Goal: Information Seeking & Learning: Learn about a topic

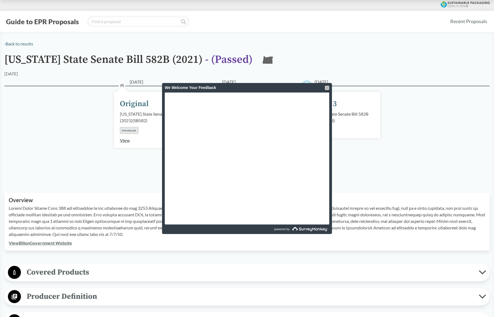
click at [326, 89] on div at bounding box center [327, 88] width 4 height 4
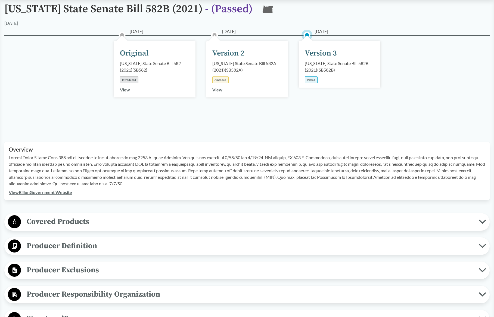
scroll to position [51, 0]
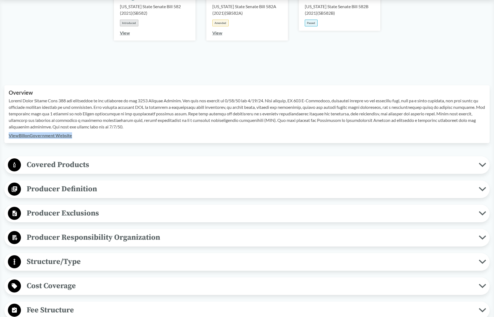
click at [156, 166] on span "Covered Products" at bounding box center [250, 164] width 458 height 12
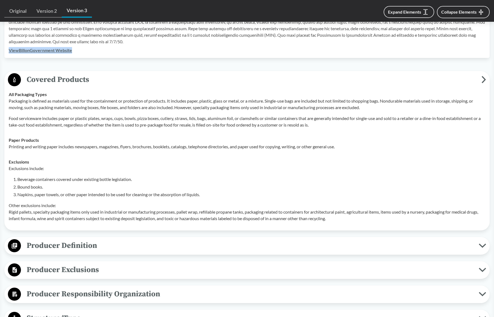
scroll to position [194, 0]
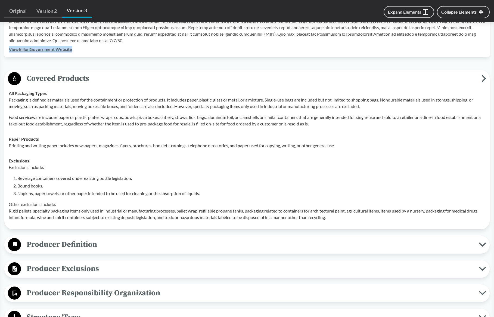
click at [144, 242] on span "Producer Definition" at bounding box center [250, 244] width 458 height 12
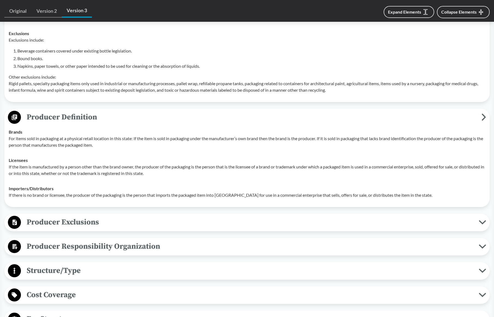
scroll to position [323, 0]
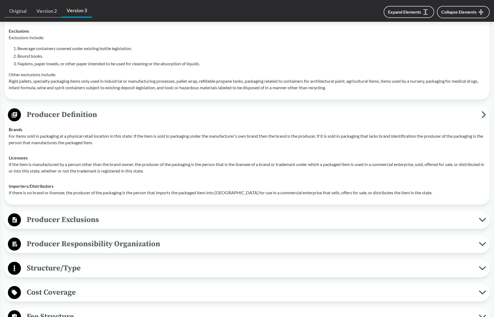
click at [117, 222] on span "Producer Exclusions" at bounding box center [250, 219] width 458 height 12
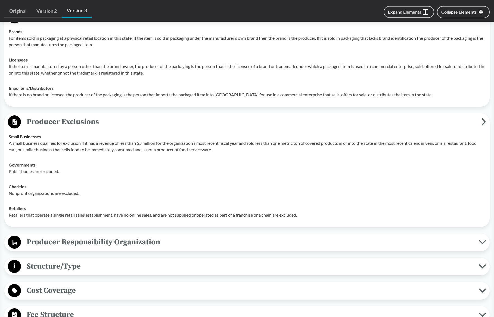
scroll to position [422, 0]
click at [103, 242] on span "Producer Responsibility Organization" at bounding box center [250, 241] width 458 height 12
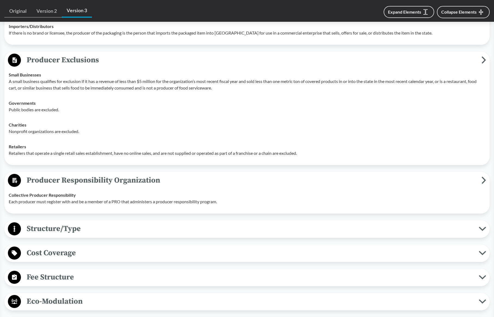
scroll to position [483, 0]
click at [98, 229] on span "Structure/Type" at bounding box center [250, 228] width 458 height 12
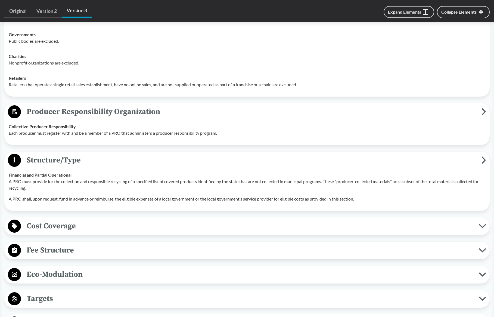
scroll to position [553, 0]
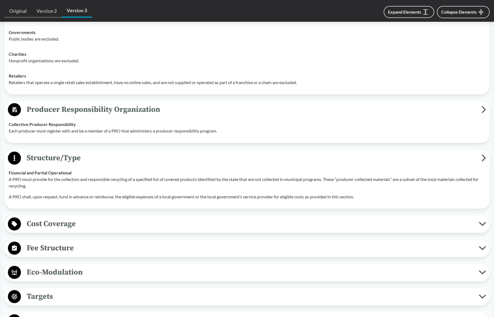
click at [98, 229] on span "Cost Coverage" at bounding box center [250, 223] width 458 height 12
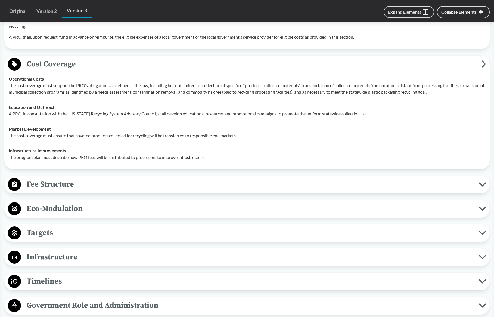
scroll to position [714, 0]
click at [108, 185] on span "Fee Structure" at bounding box center [250, 183] width 458 height 12
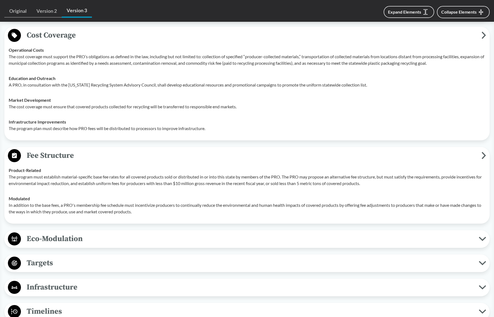
scroll to position [744, 0]
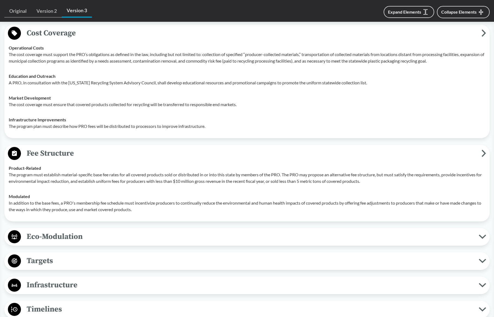
click at [306, 236] on span "Eco-Modulation" at bounding box center [250, 236] width 458 height 12
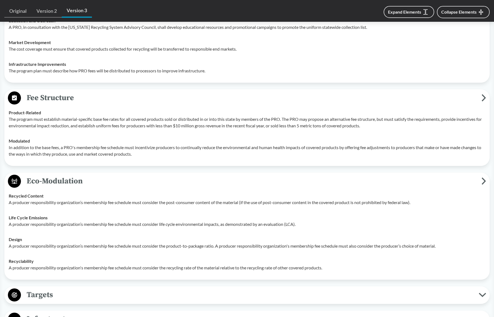
scroll to position [870, 0]
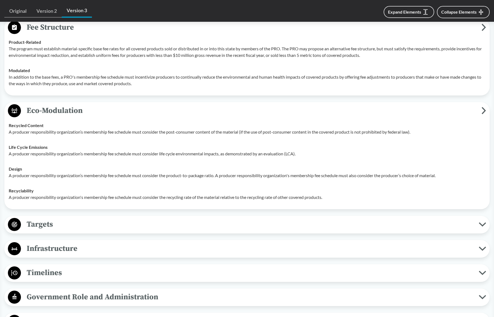
click at [107, 226] on span "Targets" at bounding box center [250, 224] width 458 height 12
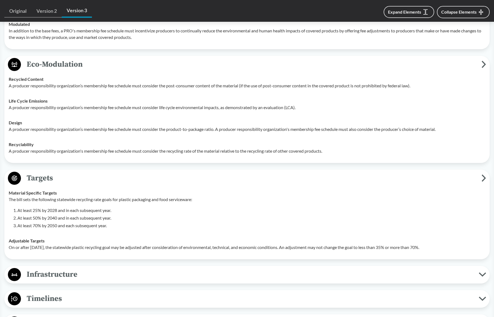
scroll to position [963, 0]
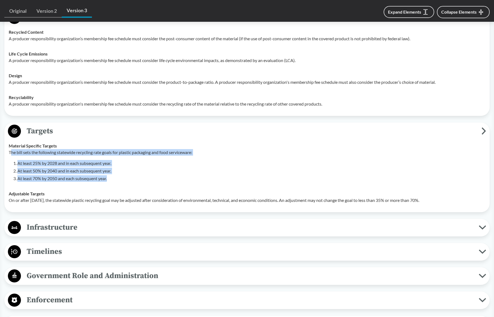
drag, startPoint x: 113, startPoint y: 182, endPoint x: 10, endPoint y: 152, distance: 107.1
click at [10, 152] on td "Material Specific Targets The bill sets the following statewide recycling rate …" at bounding box center [246, 162] width 481 height 48
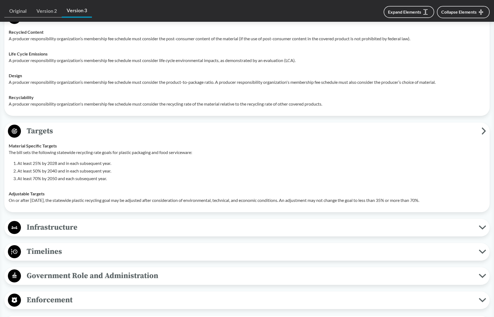
click at [379, 165] on li "At least 25% by 2028 and in each subsequent year." at bounding box center [251, 163] width 468 height 7
drag, startPoint x: 457, startPoint y: 202, endPoint x: 347, endPoint y: 141, distance: 125.1
click at [4, 144] on div "Targets Material Specific Targets The bill sets the following statewide recycli…" at bounding box center [246, 167] width 485 height 90
copy tbody "Material Specific Targets The bill sets the following statewide recycling rate …"
click at [57, 227] on span "Infrastructure" at bounding box center [250, 227] width 458 height 12
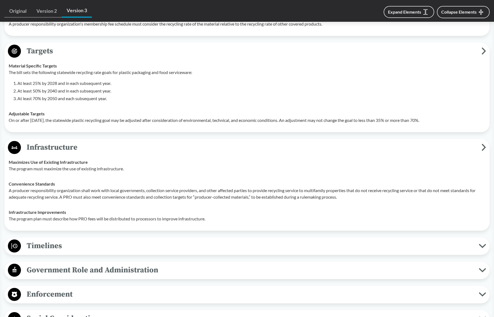
scroll to position [1059, 0]
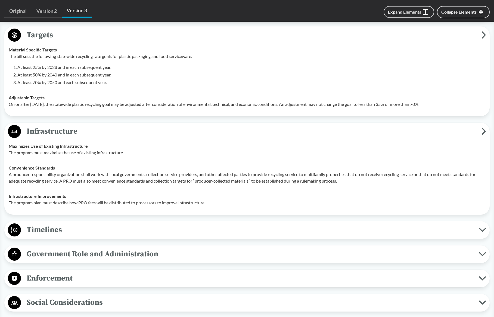
click at [52, 236] on button "Timelines" at bounding box center [246, 230] width 481 height 14
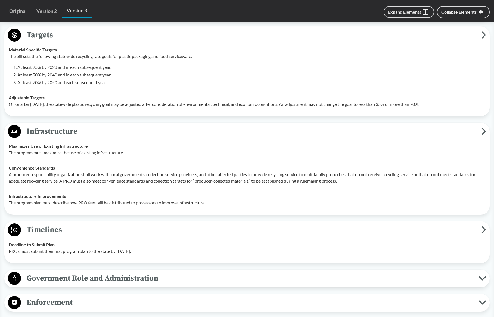
scroll to position [1093, 0]
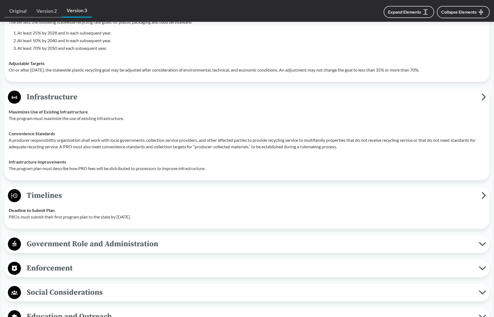
click at [45, 241] on span "Government Role and Administration" at bounding box center [250, 244] width 458 height 12
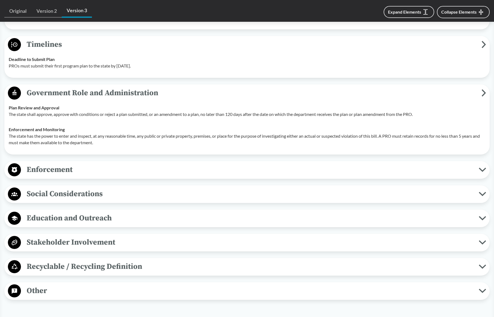
scroll to position [1245, 0]
click at [103, 167] on span "Enforcement" at bounding box center [250, 169] width 458 height 12
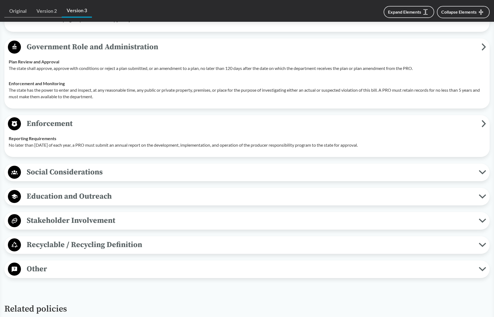
scroll to position [1291, 0]
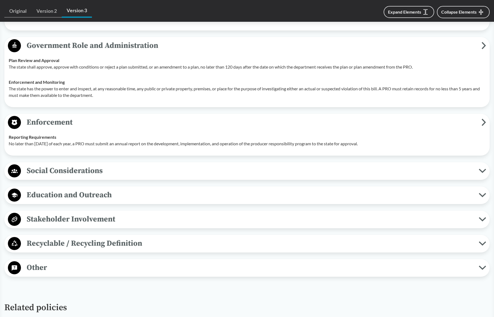
click at [220, 222] on span "Stakeholder Involvement" at bounding box center [250, 219] width 458 height 12
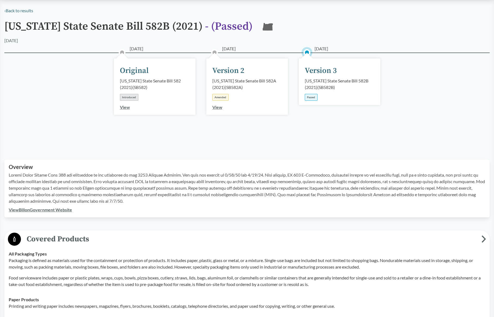
scroll to position [0, 0]
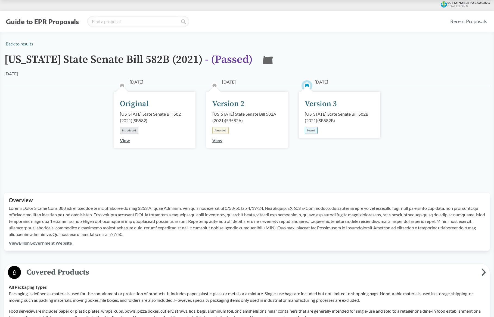
click at [313, 131] on div "Passed" at bounding box center [311, 130] width 13 height 7
click at [320, 95] on div "[DATE] Version 3 [US_STATE] State Senate Bill 582B (2021) ( SB582B ) Passed" at bounding box center [340, 115] width 82 height 46
drag, startPoint x: 347, startPoint y: 118, endPoint x: 304, endPoint y: 115, distance: 42.5
click at [305, 115] on div "[US_STATE] State Senate Bill 582B (2021) ( SB582B )" at bounding box center [340, 117] width 70 height 13
click at [352, 122] on div "[US_STATE] State Senate Bill 582B (2021) ( SB582B )" at bounding box center [340, 117] width 70 height 13
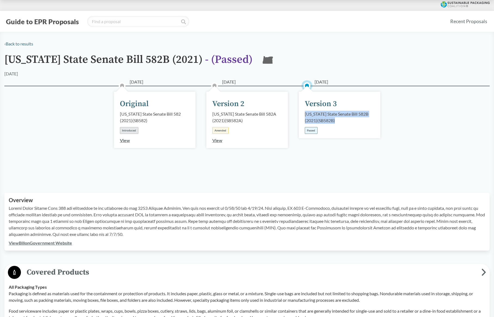
drag, startPoint x: 346, startPoint y: 120, endPoint x: 402, endPoint y: 126, distance: 56.2
click at [302, 112] on div "[DATE] Version 3 [US_STATE] State Senate Bill 582B (2021) ( SB582B ) Passed" at bounding box center [340, 115] width 82 height 46
click at [369, 112] on div "[US_STATE] State Senate Bill 582B (2021) ( SB582B )" at bounding box center [340, 117] width 70 height 13
drag, startPoint x: 334, startPoint y: 120, endPoint x: 319, endPoint y: 120, distance: 15.0
click at [319, 120] on div "[US_STATE] State Senate Bill 582B (2021) ( SB582B )" at bounding box center [340, 117] width 70 height 13
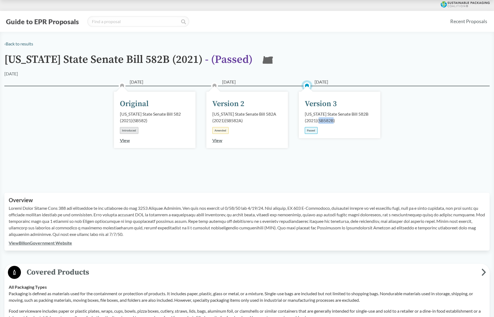
copy div "SB582B"
click at [311, 130] on div "Passed" at bounding box center [311, 130] width 13 height 7
click at [98, 22] on input "search" at bounding box center [138, 21] width 102 height 11
type input "[US_STATE]"
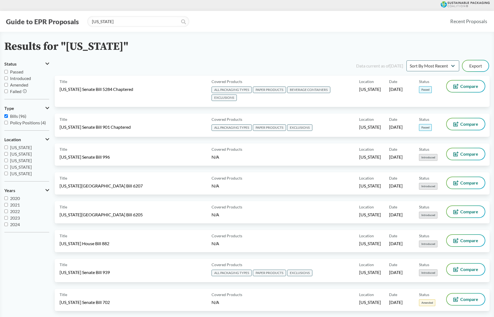
click at [8, 117] on label "Bills (96)" at bounding box center [26, 116] width 45 height 7
click at [8, 117] on input "Bills (96)" at bounding box center [6, 116] width 4 height 4
checkbox input "false"
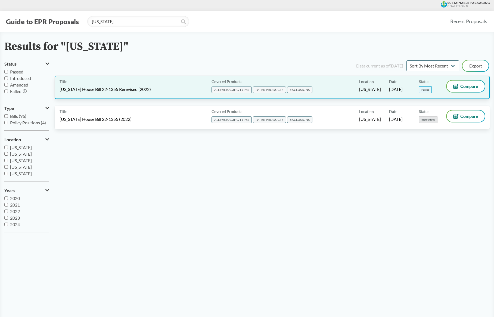
click at [165, 89] on div "Title [US_STATE] House Bill 22-1355 Rerevised (2022)" at bounding box center [135, 87] width 150 height 14
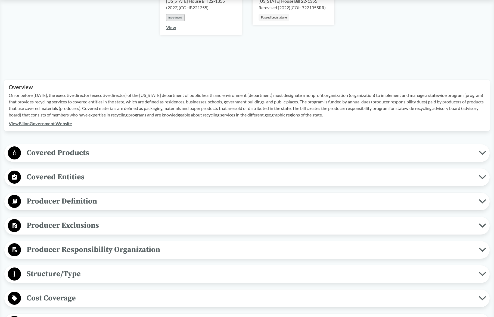
scroll to position [123, 0]
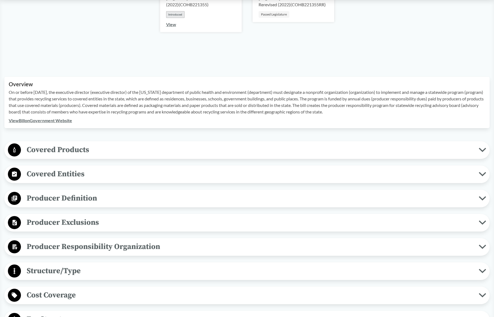
click at [185, 144] on span "Covered Products" at bounding box center [250, 150] width 458 height 12
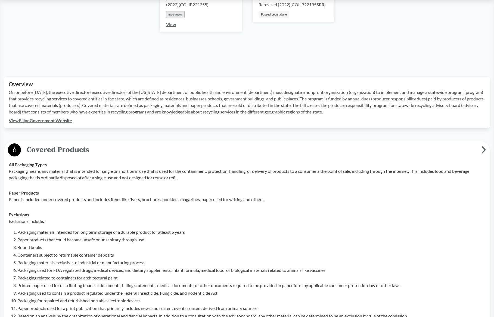
click at [49, 121] on link "View Bill on Government Website" at bounding box center [40, 120] width 63 height 5
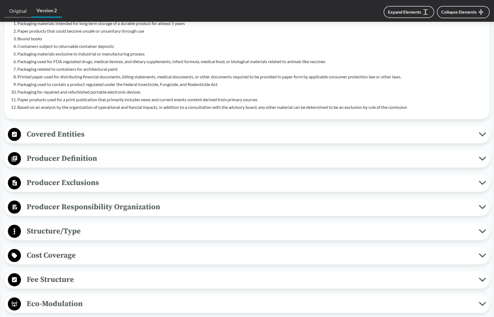
scroll to position [331, 0]
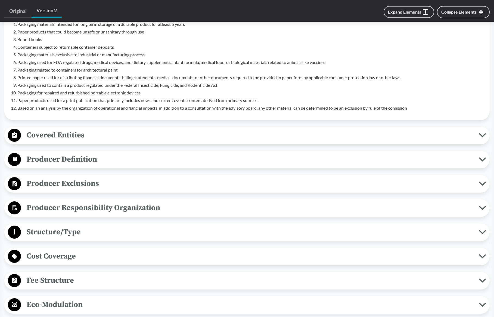
click at [289, 136] on span "Covered Entities" at bounding box center [250, 135] width 458 height 12
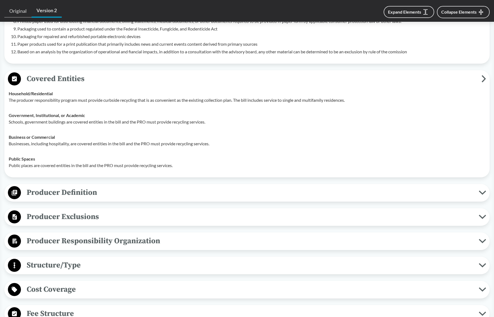
scroll to position [395, 0]
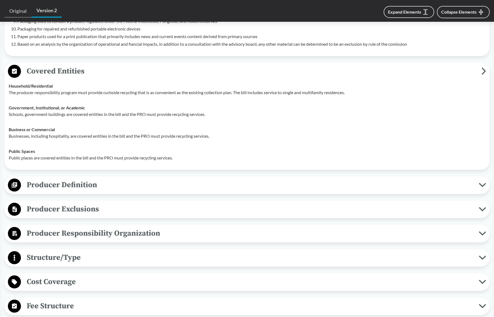
click at [221, 201] on div "Producer Exclusions Small Businesses A producer is exempt if they have less tha…" at bounding box center [246, 209] width 485 height 18
click at [212, 190] on span "Producer Definition" at bounding box center [250, 185] width 458 height 12
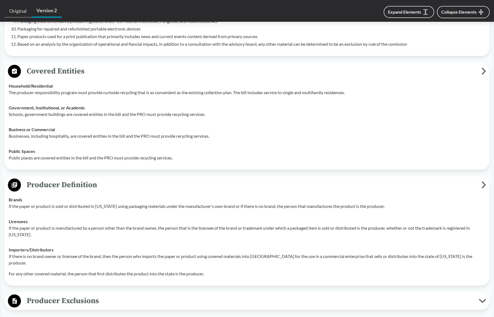
scroll to position [475, 0]
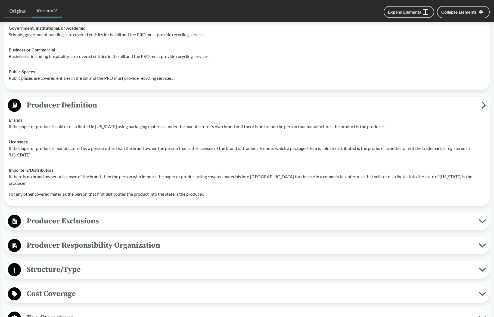
click at [173, 212] on div "Producer Exclusions Small Businesses A producer is exempt if they have less tha…" at bounding box center [246, 221] width 485 height 18
click at [168, 215] on span "Producer Exclusions" at bounding box center [250, 221] width 458 height 12
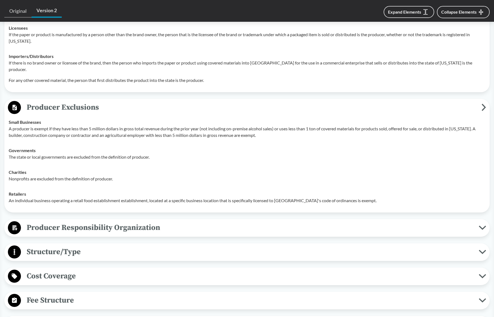
click at [152, 225] on span "Producer Responsibility Organization" at bounding box center [250, 227] width 458 height 12
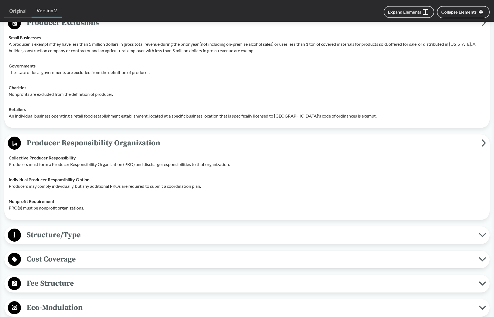
scroll to position [688, 0]
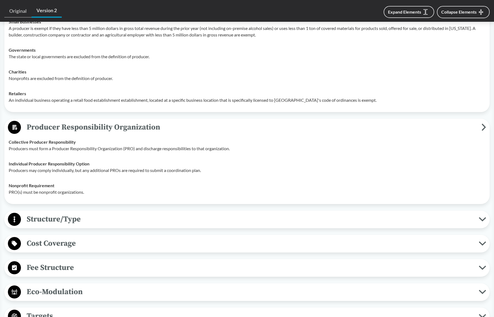
click at [111, 213] on span "Structure/Type" at bounding box center [250, 219] width 458 height 12
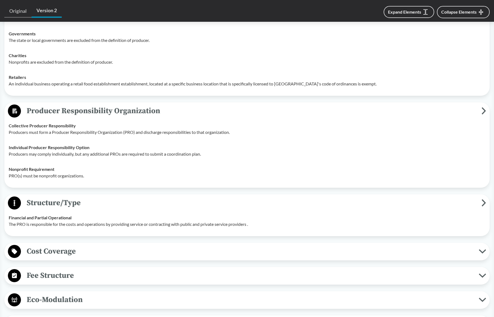
scroll to position [737, 0]
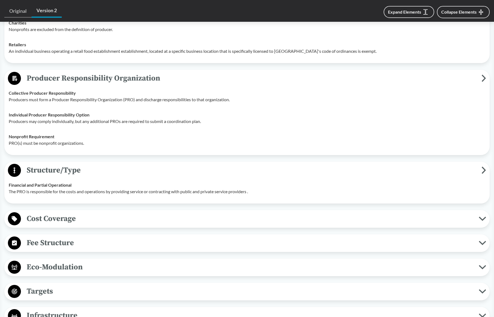
click at [106, 213] on span "Cost Coverage" at bounding box center [250, 218] width 458 height 12
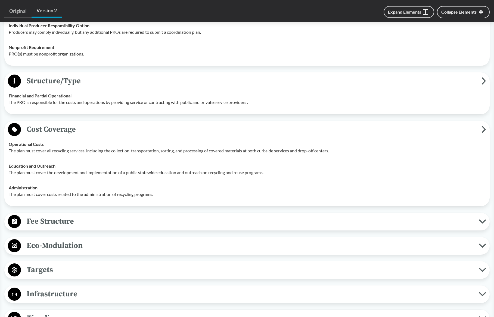
scroll to position [834, 0]
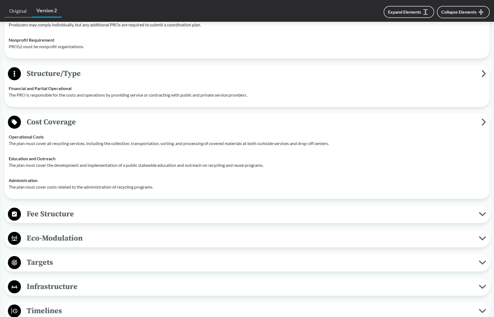
click at [87, 211] on span "Fee Structure" at bounding box center [250, 214] width 458 height 12
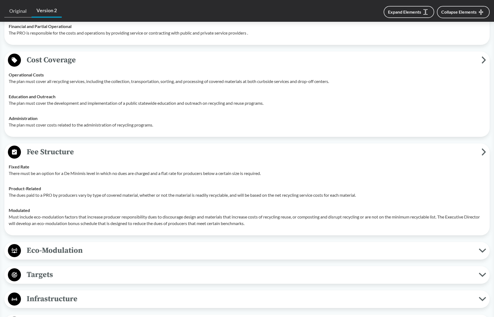
scroll to position [896, 0]
click at [81, 244] on span "Eco-Modulation" at bounding box center [250, 250] width 458 height 12
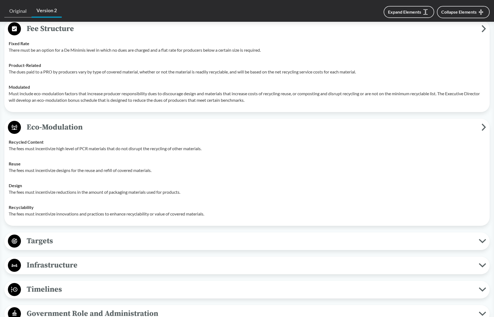
click at [71, 239] on span "Targets" at bounding box center [250, 241] width 458 height 12
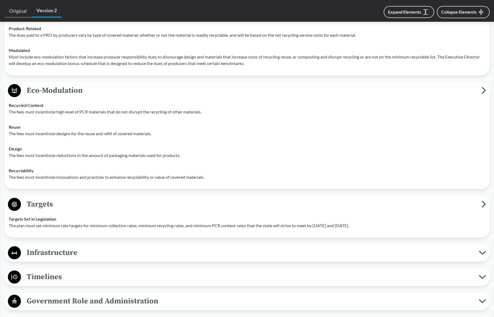
scroll to position [1065, 0]
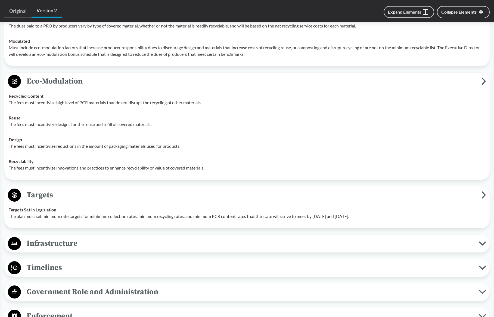
click at [69, 213] on p "The plan must set minimum rate targets for minimum collection rates, minimum re…" at bounding box center [247, 216] width 476 height 7
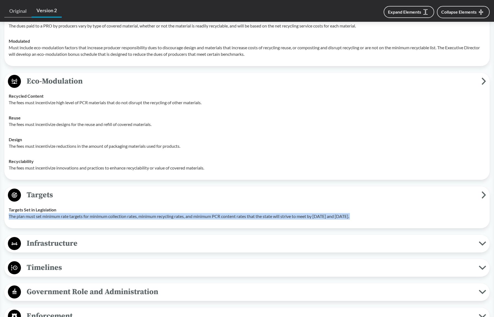
click at [69, 213] on p "The plan must set minimum rate targets for minimum collection rates, minimum re…" at bounding box center [247, 216] width 476 height 7
click at [67, 237] on span "Infrastructure" at bounding box center [250, 243] width 458 height 12
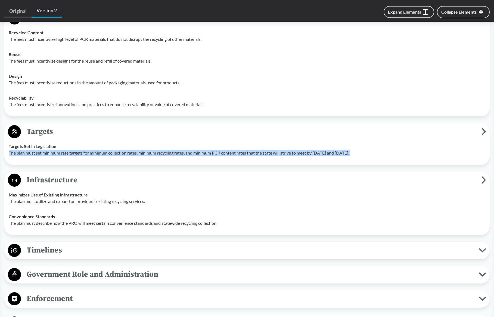
scroll to position [1141, 0]
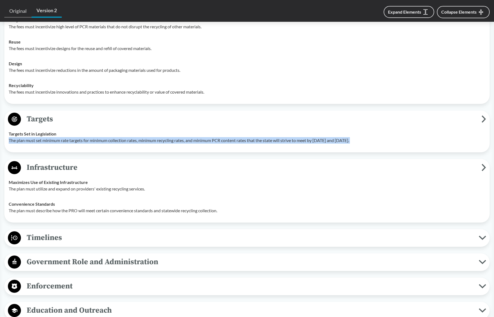
click at [67, 236] on span "Timelines" at bounding box center [250, 237] width 458 height 12
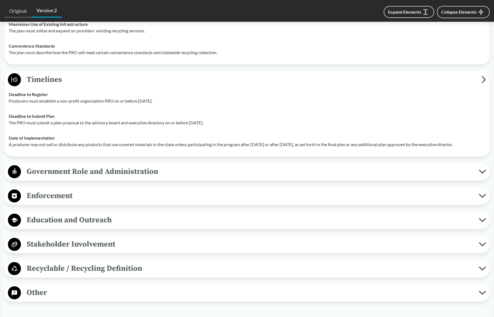
scroll to position [1300, 0]
click at [53, 190] on span "Enforcement" at bounding box center [250, 195] width 458 height 12
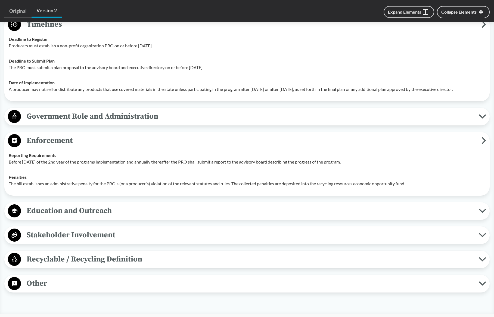
scroll to position [1354, 0]
